Goal: Information Seeking & Learning: Learn about a topic

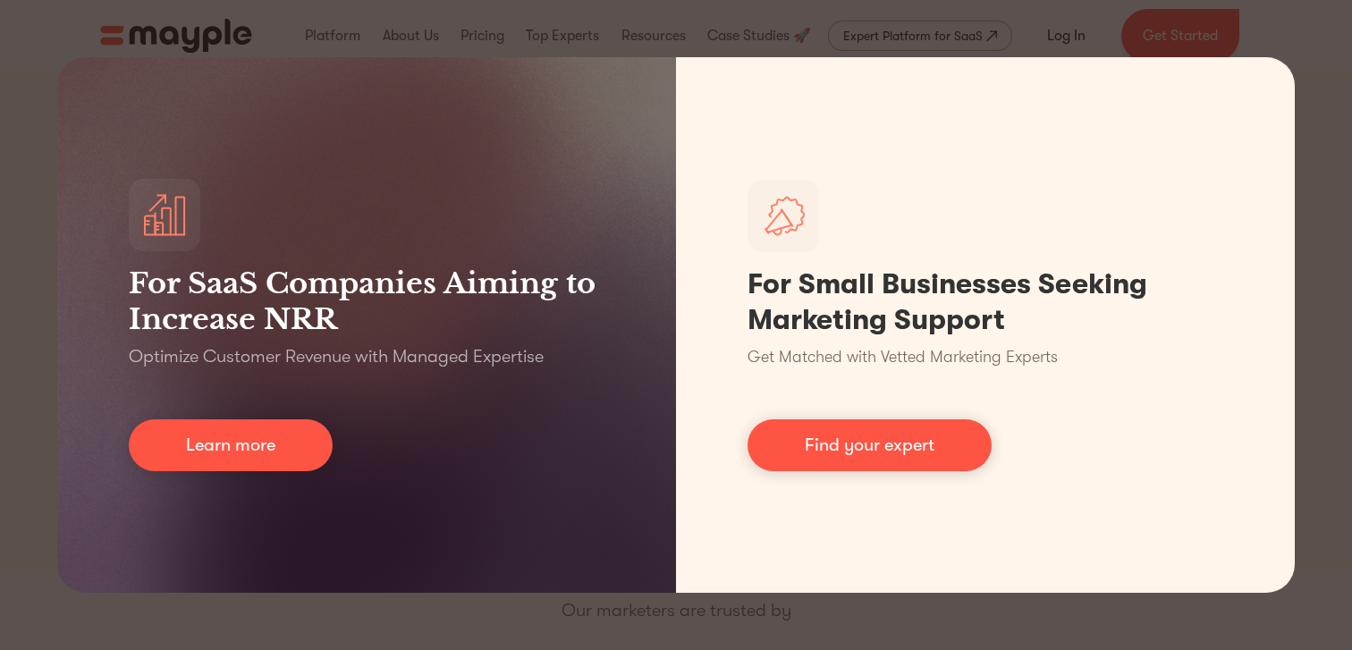
click at [1333, 116] on div "For SaaS Companies Aiming to Increase NRR Optimize Customer Revenue with Manage…" at bounding box center [676, 325] width 1352 height 650
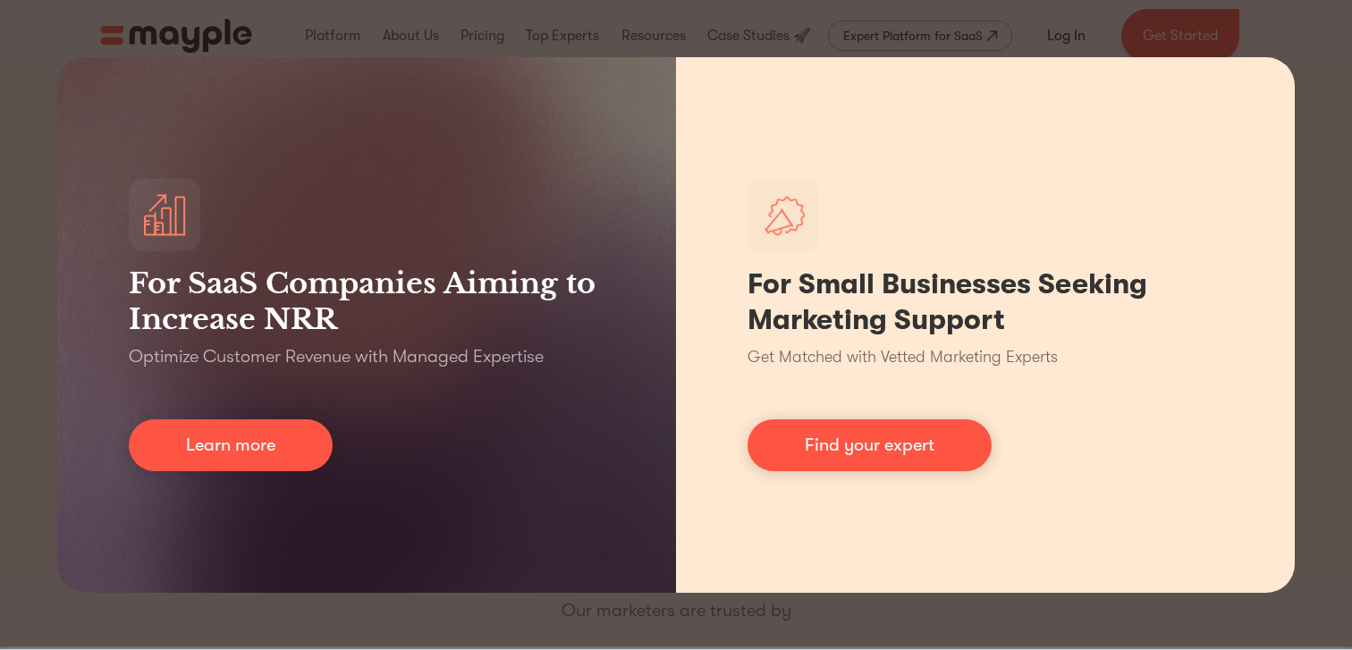
click at [1293, 136] on div "For Small Businesses Seeking Marketing Support Get Matched with Vetted Marketin…" at bounding box center [985, 324] width 619 height 535
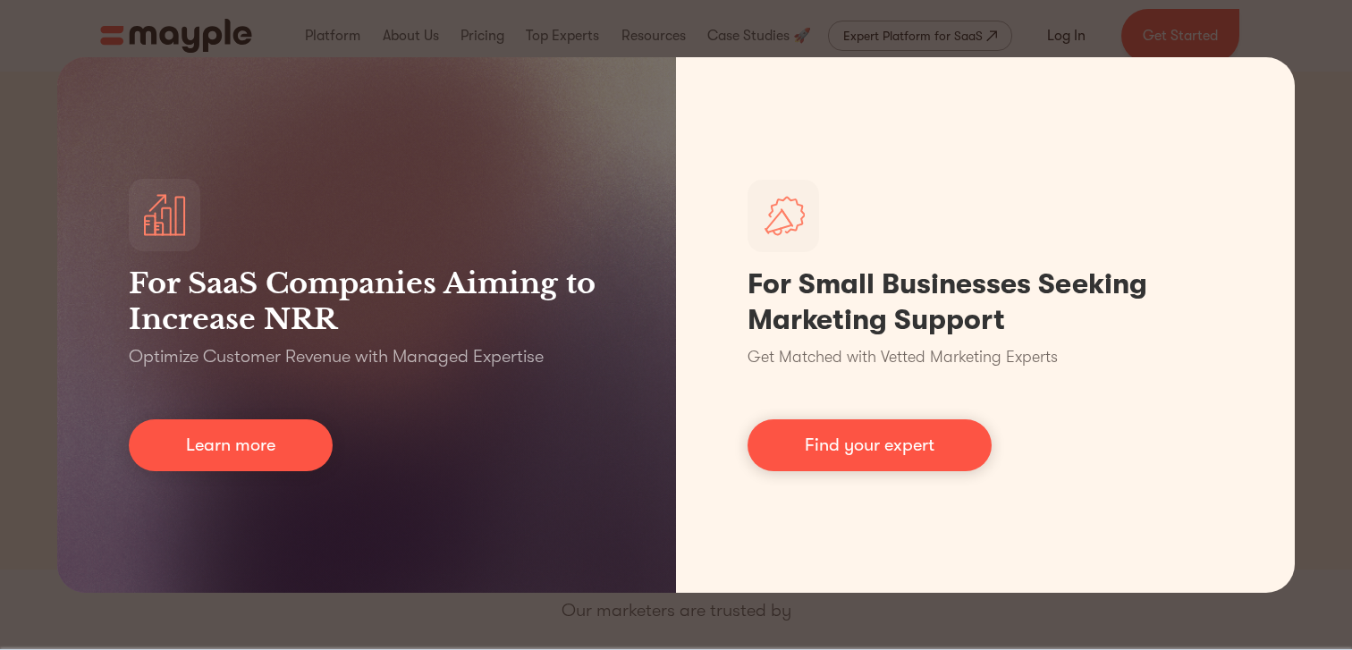
click at [1327, 145] on div "For SaaS Companies Aiming to Increase NRR Optimize Customer Revenue with Manage…" at bounding box center [676, 325] width 1352 height 650
click at [661, 21] on div "For SaaS Companies Aiming to Increase NRR Optimize Customer Revenue with Manage…" at bounding box center [676, 325] width 1352 height 650
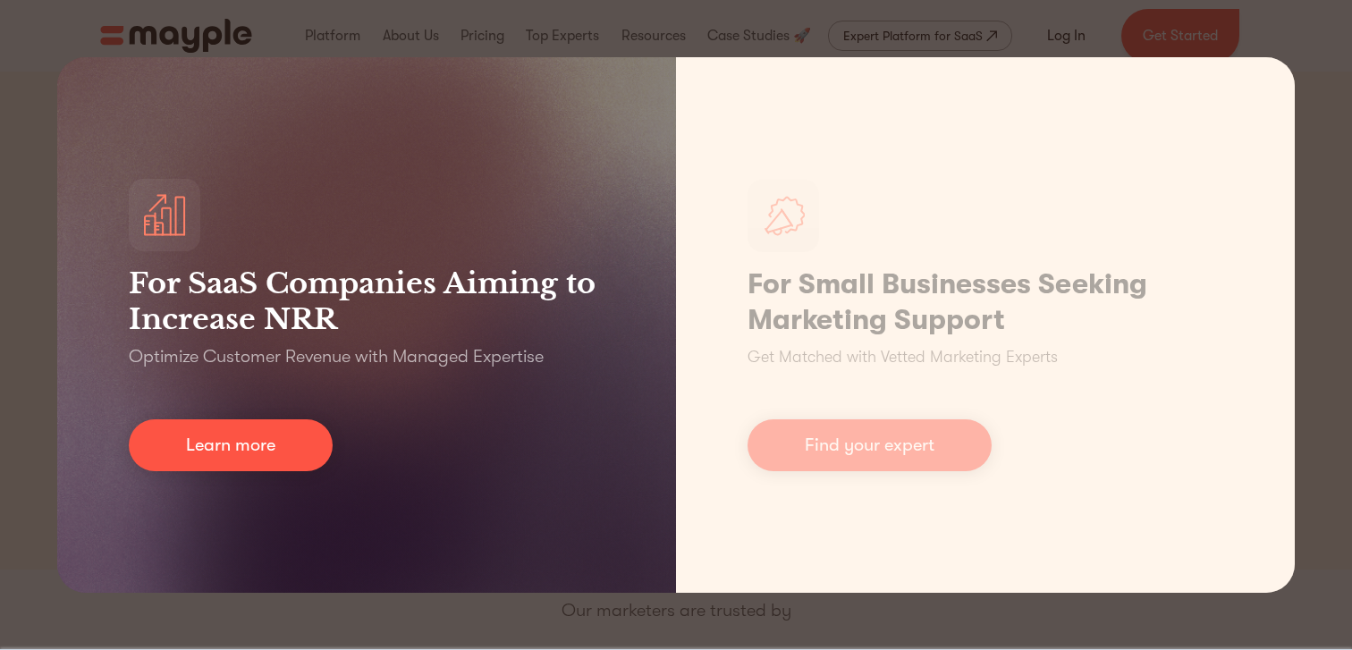
click at [594, 315] on h3 "For SaaS Companies Aiming to Increase NRR" at bounding box center [367, 301] width 476 height 72
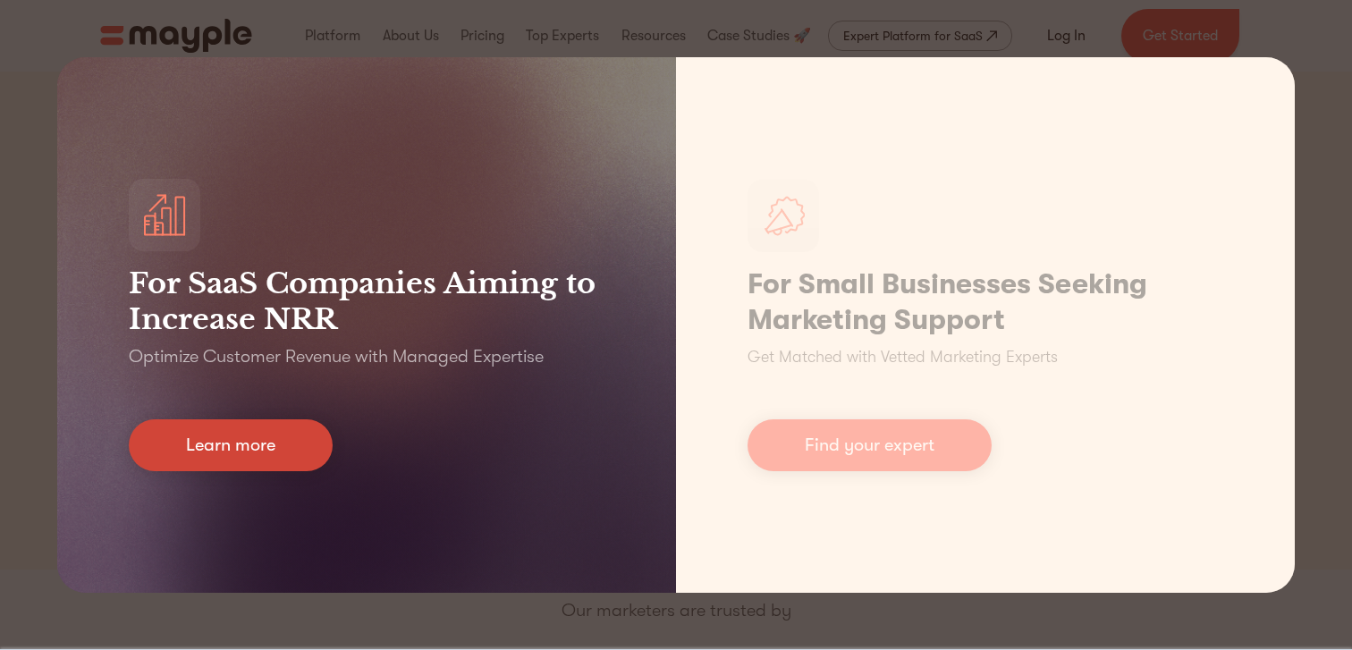
click at [206, 441] on link "Learn more" at bounding box center [231, 445] width 204 height 52
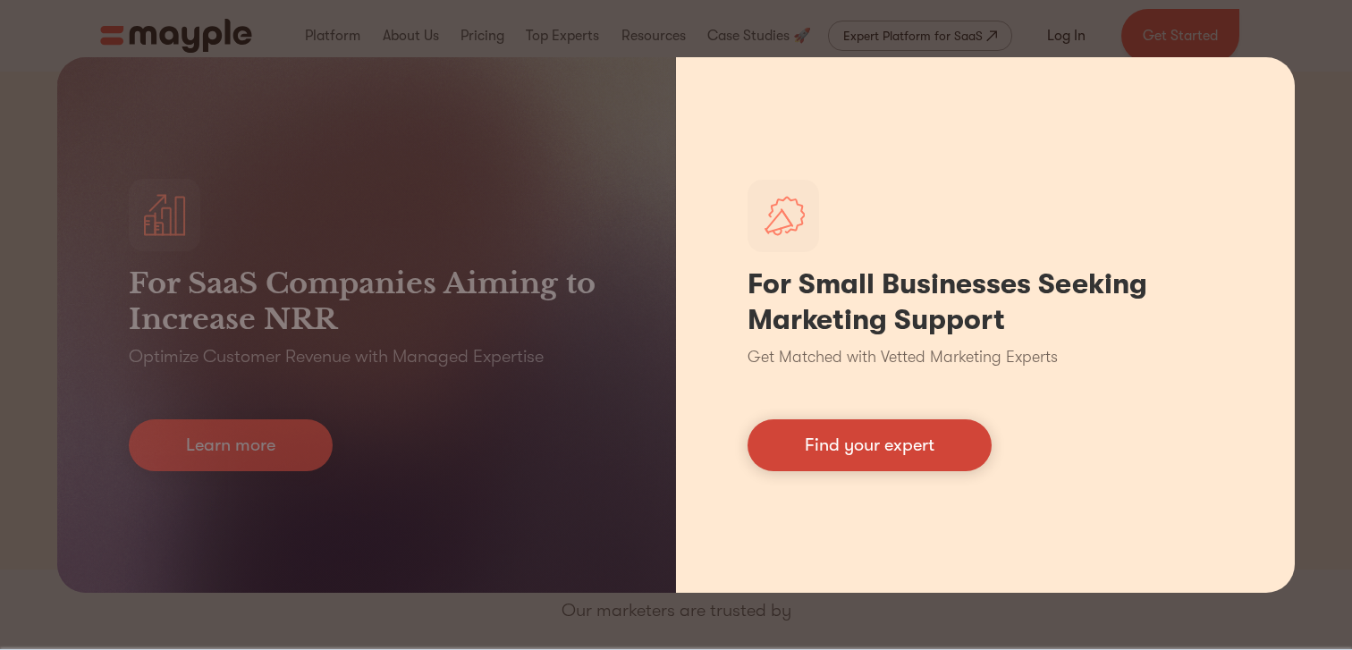
click at [889, 444] on link "Find your expert" at bounding box center [869, 445] width 244 height 52
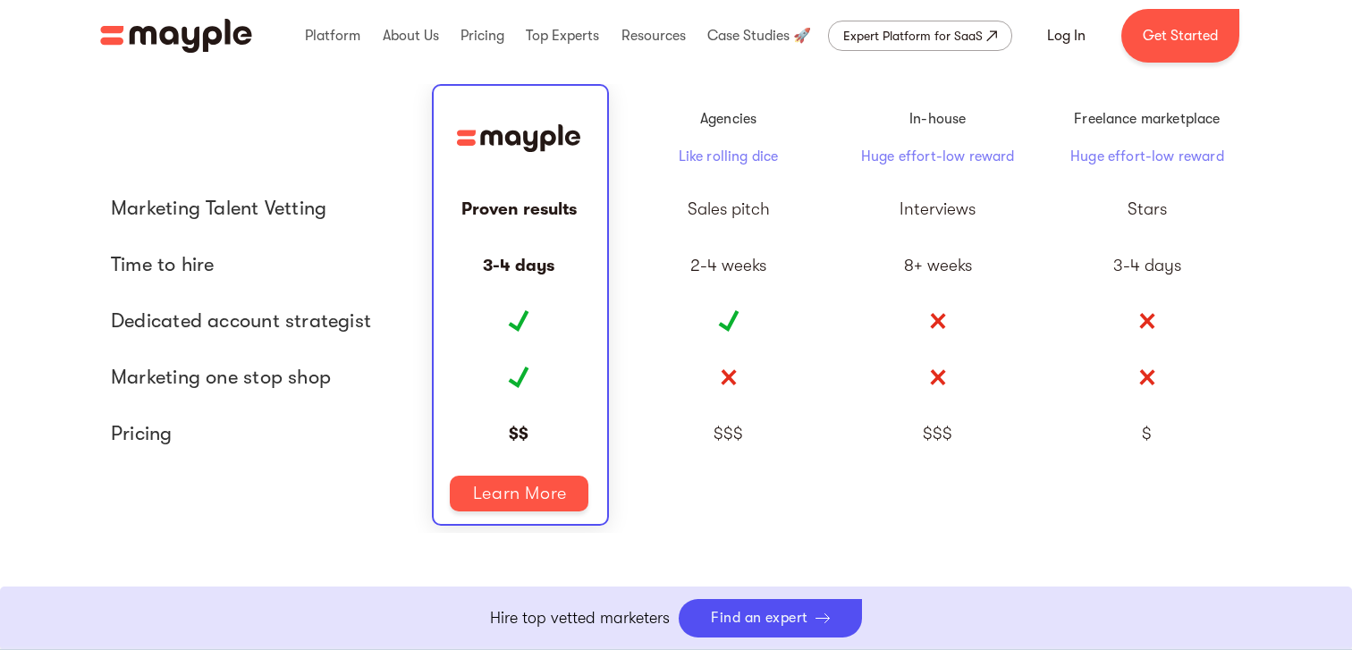
scroll to position [4101, 0]
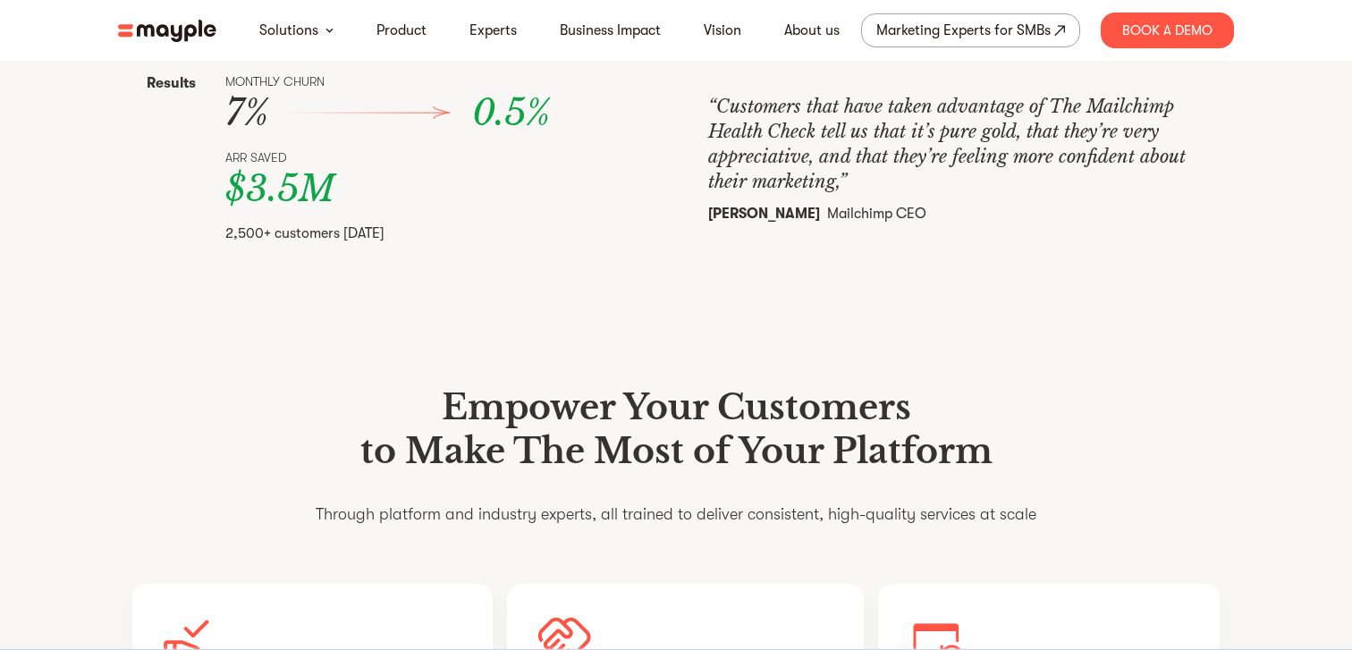
scroll to position [1235, 0]
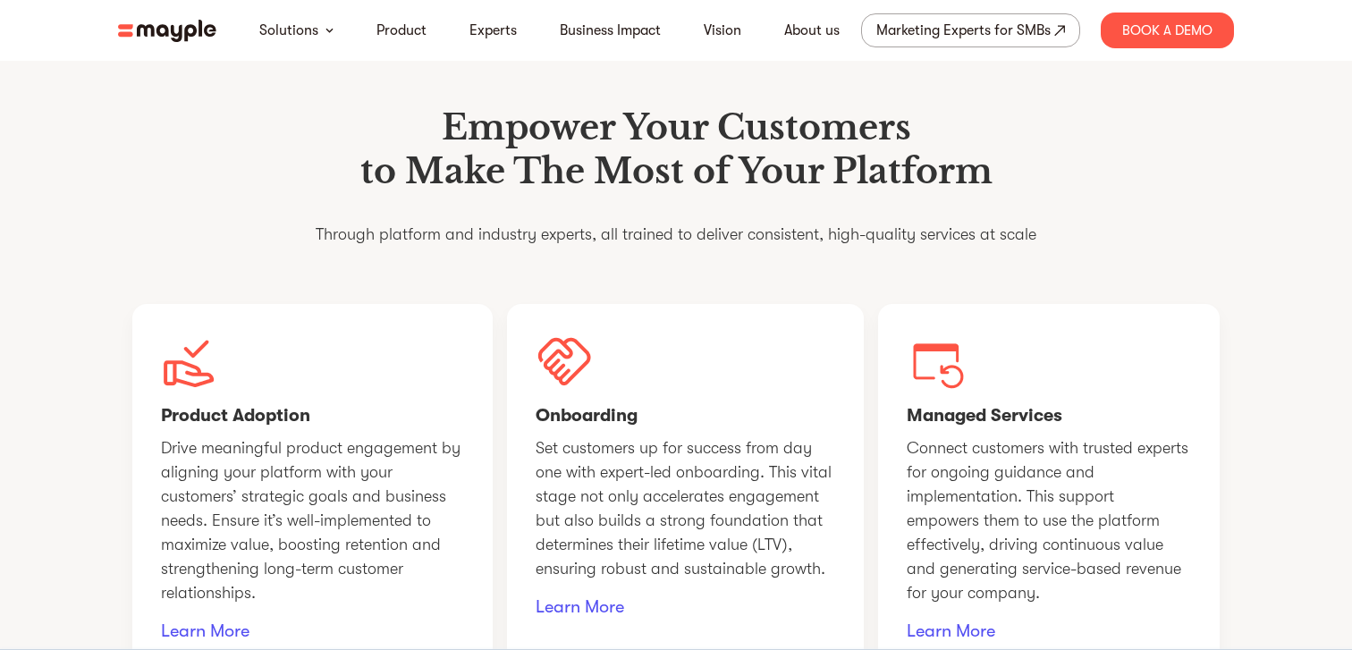
click at [681, 324] on div "Empower Your Customers to Make The Most of Your Platform Through platform and i…" at bounding box center [676, 388] width 1144 height 737
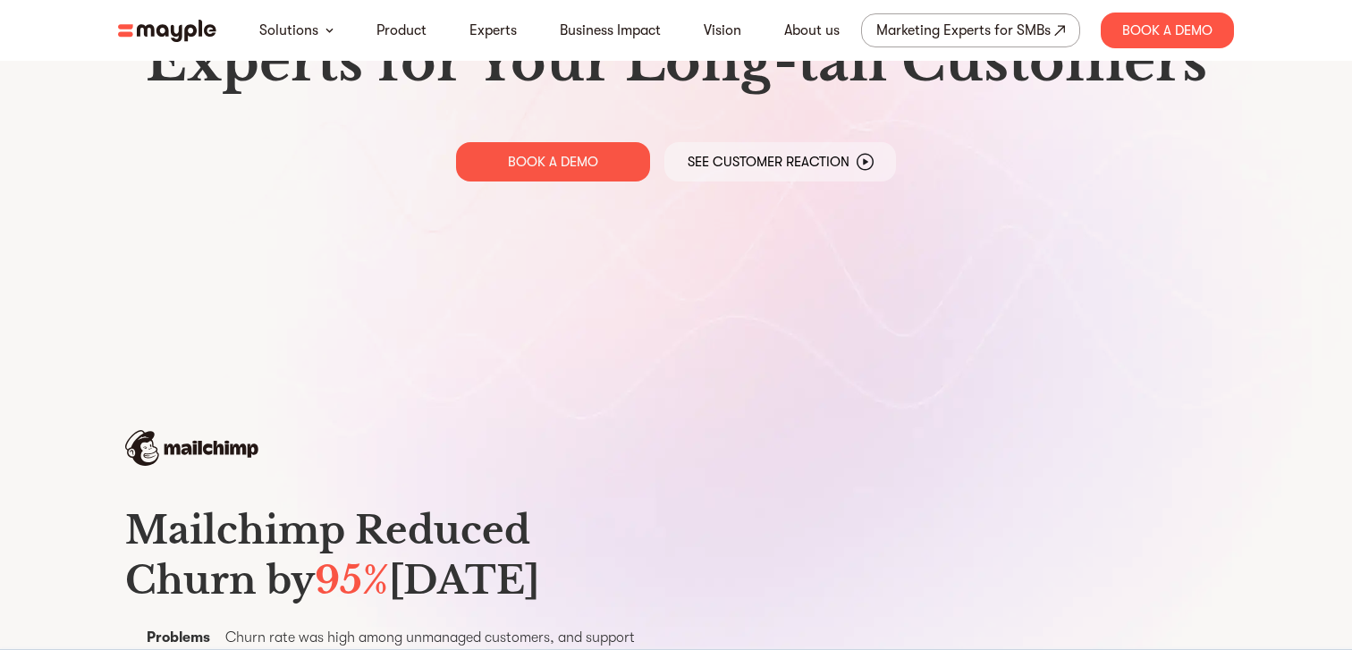
scroll to position [0, 0]
